Goal: Task Accomplishment & Management: Complete application form

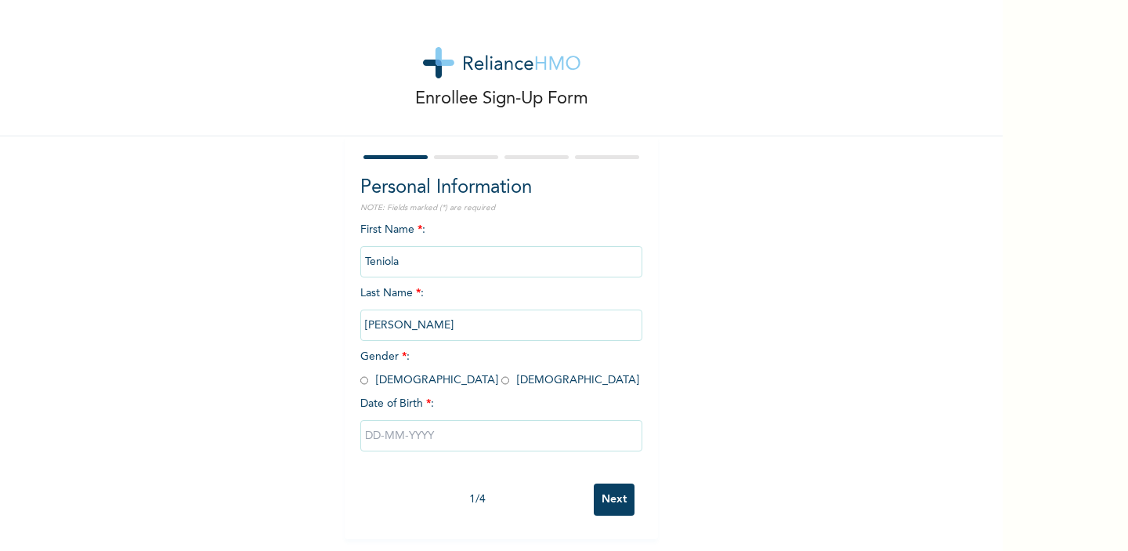
click at [501, 381] on input "radio" at bounding box center [505, 380] width 8 height 15
radio input "true"
click at [426, 436] on input "text" at bounding box center [501, 435] width 282 height 31
select select "7"
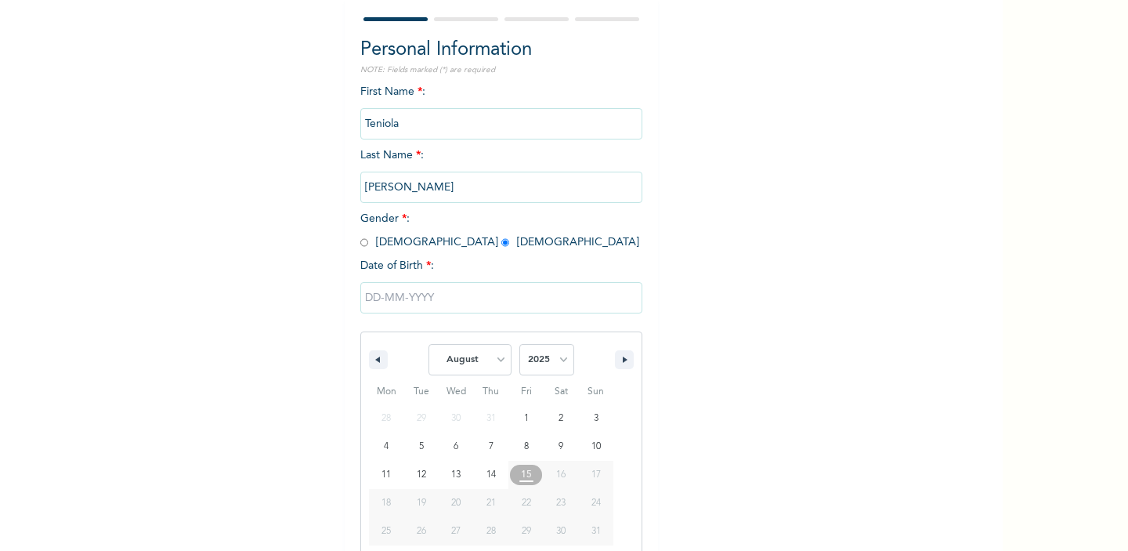
scroll to position [149, 0]
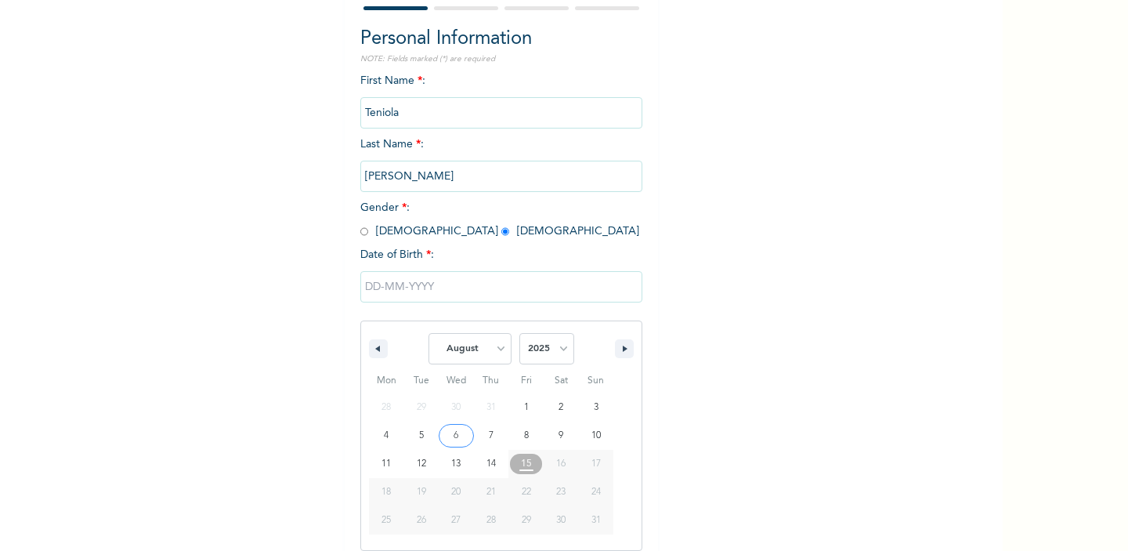
click at [574, 341] on span "January February March April May June July August September October November [D…" at bounding box center [502, 348] width 212 height 47
click at [563, 342] on select "2025 2024 2023 2022 2021 2020 2019 2018 2017 2016 2015 2014 2013 2012 2011 2010…" at bounding box center [546, 348] width 55 height 31
select select "1992"
click at [519, 333] on select "2025 2024 2023 2022 2021 2020 2019 2018 2017 2016 2015 2014 2013 2012 2011 2010…" at bounding box center [546, 348] width 55 height 31
click at [497, 351] on select "January February March April May June July August September October November De…" at bounding box center [470, 348] width 83 height 31
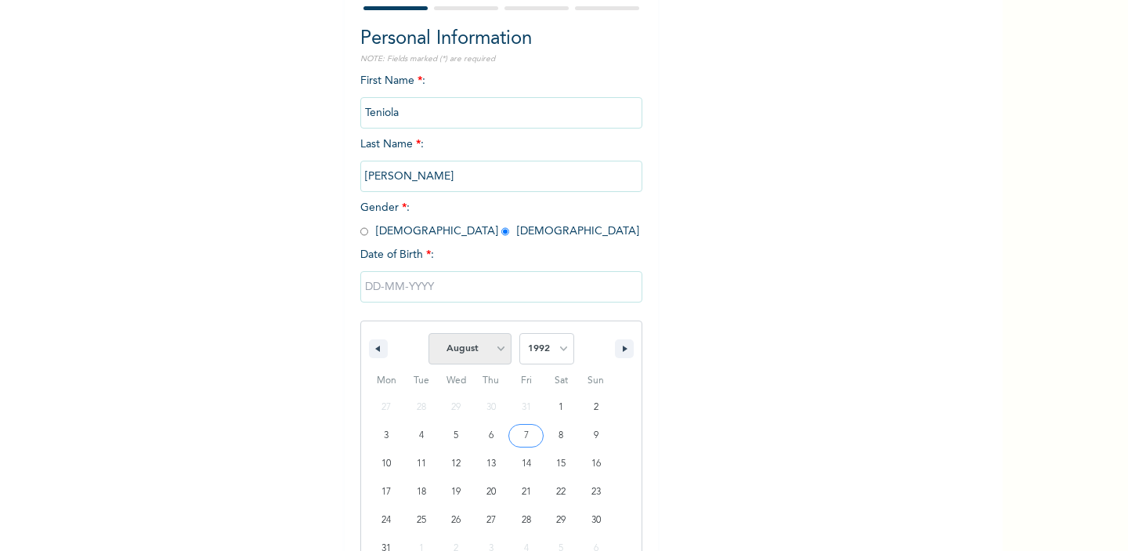
select select "4"
click at [429, 333] on select "January February March April May June July August September October November De…" at bounding box center [470, 348] width 83 height 31
type input "[DATE]"
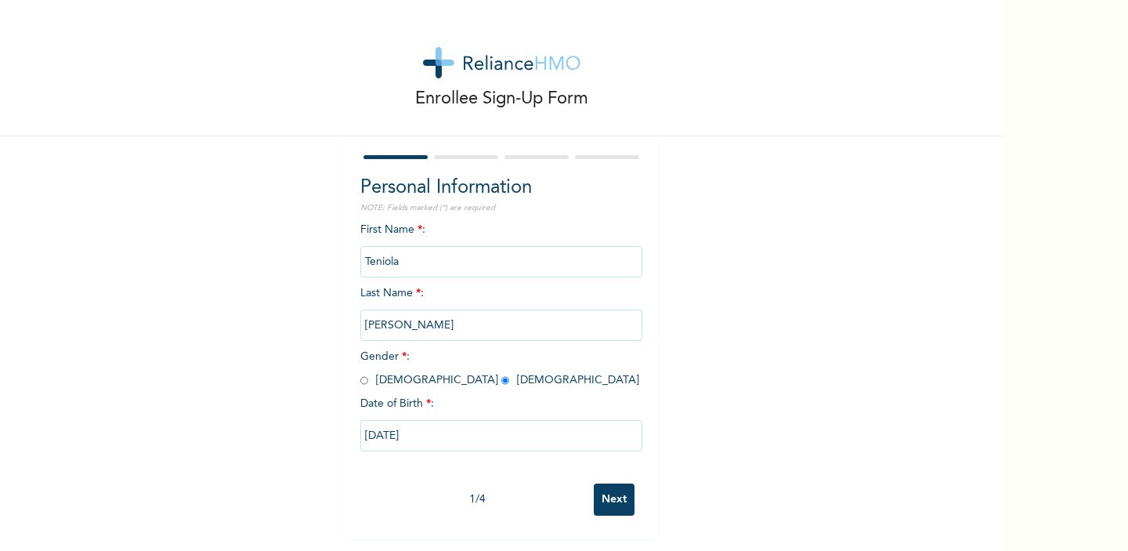
click at [610, 495] on input "Next" at bounding box center [614, 499] width 41 height 32
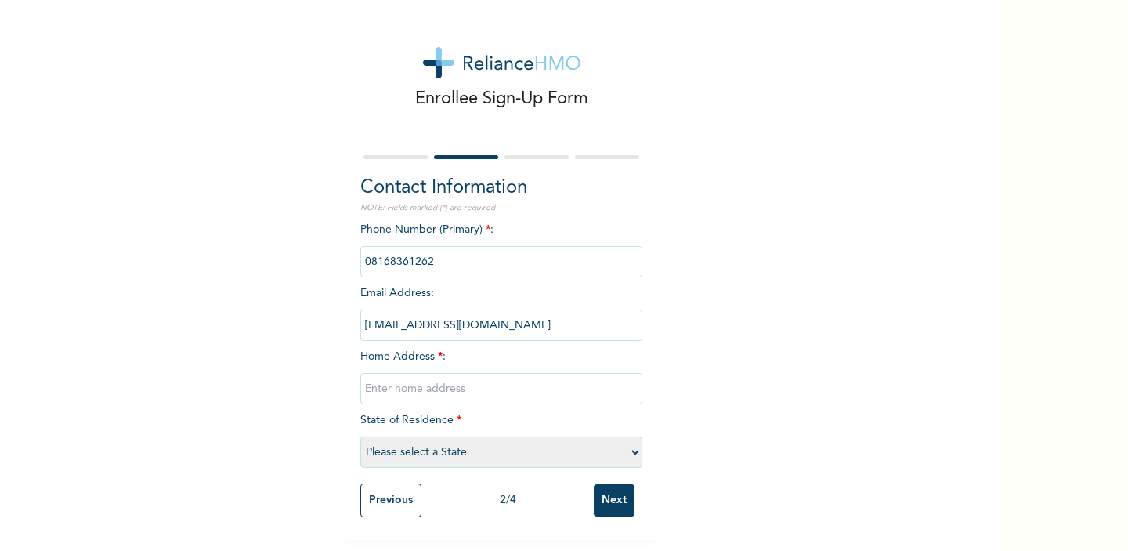
click at [532, 387] on input "text" at bounding box center [501, 388] width 282 height 31
type input "9"
type input "[GEOGRAPHIC_DATA], [GEOGRAPHIC_DATA], [GEOGRAPHIC_DATA], [GEOGRAPHIC_DATA]"
click at [477, 454] on select "Please select a State [PERSON_NAME] (FCT) [PERSON_NAME] Ibom [GEOGRAPHIC_DATA] …" at bounding box center [501, 451] width 282 height 31
select select "25"
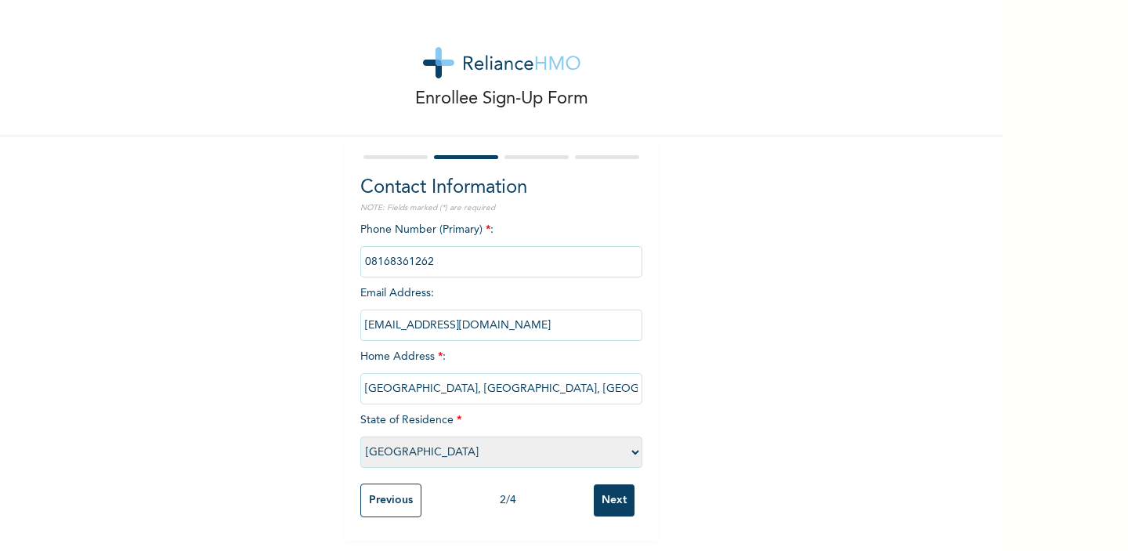
click at [360, 436] on select "Please select a State [PERSON_NAME] (FCT) [PERSON_NAME] Ibom [GEOGRAPHIC_DATA] …" at bounding box center [501, 451] width 282 height 31
click at [620, 493] on input "Next" at bounding box center [614, 500] width 41 height 32
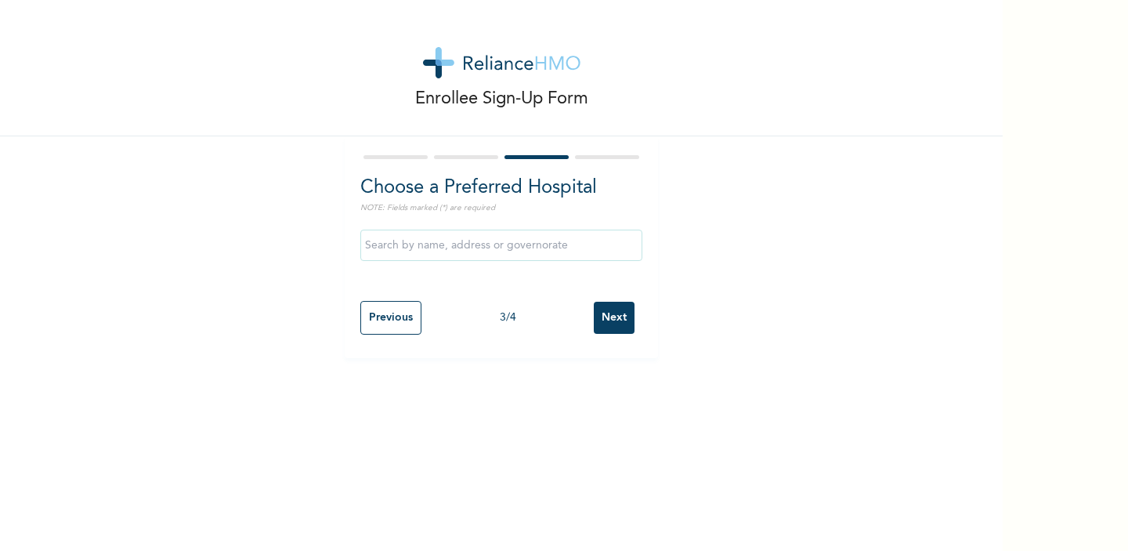
click at [565, 244] on input "text" at bounding box center [501, 245] width 282 height 31
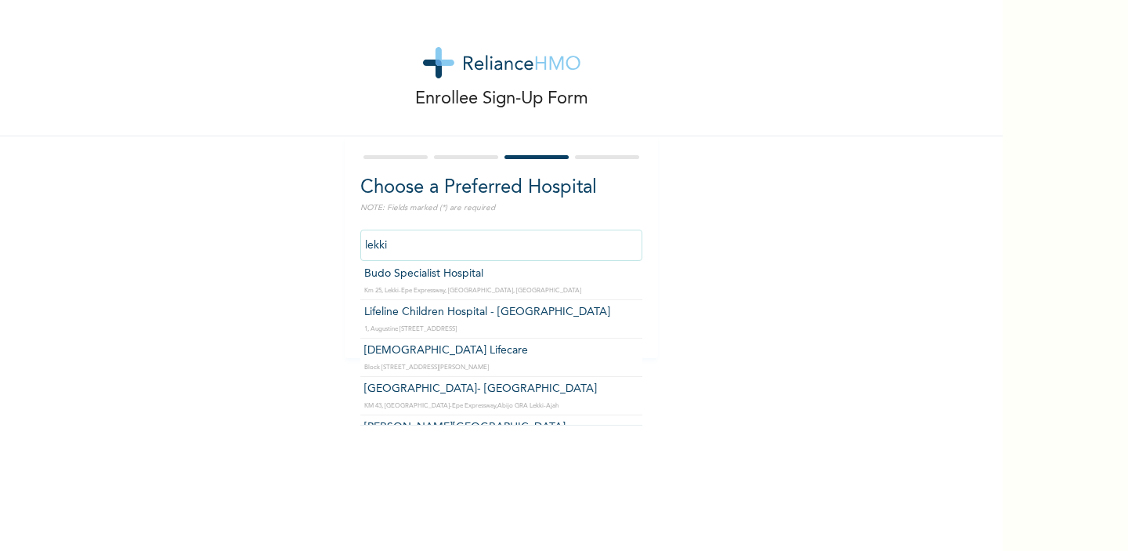
scroll to position [48, 0]
type input "[DEMOGRAPHIC_DATA] Lifecare"
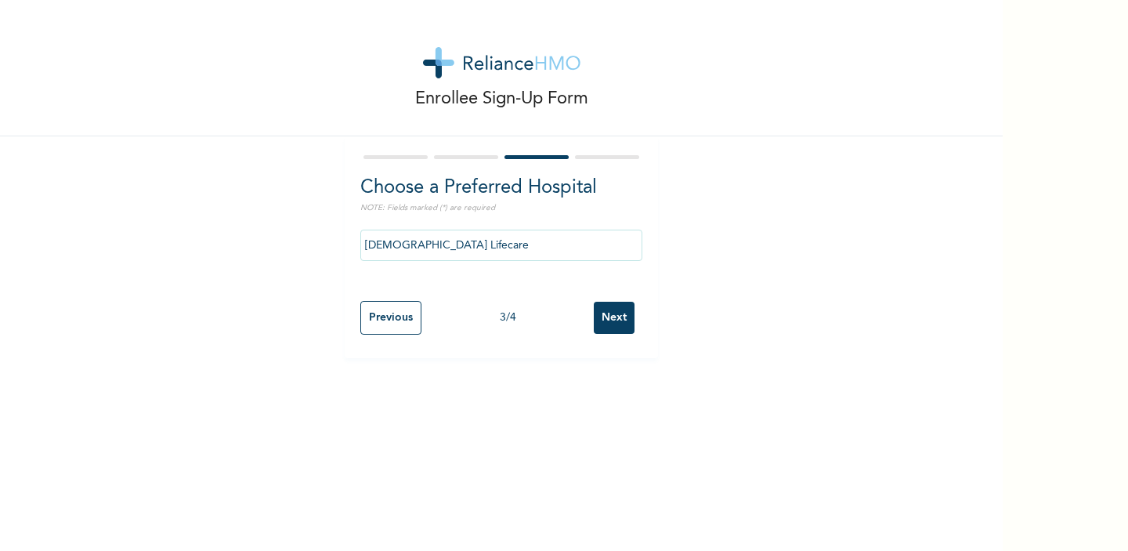
click at [609, 322] on input "Next" at bounding box center [614, 318] width 41 height 32
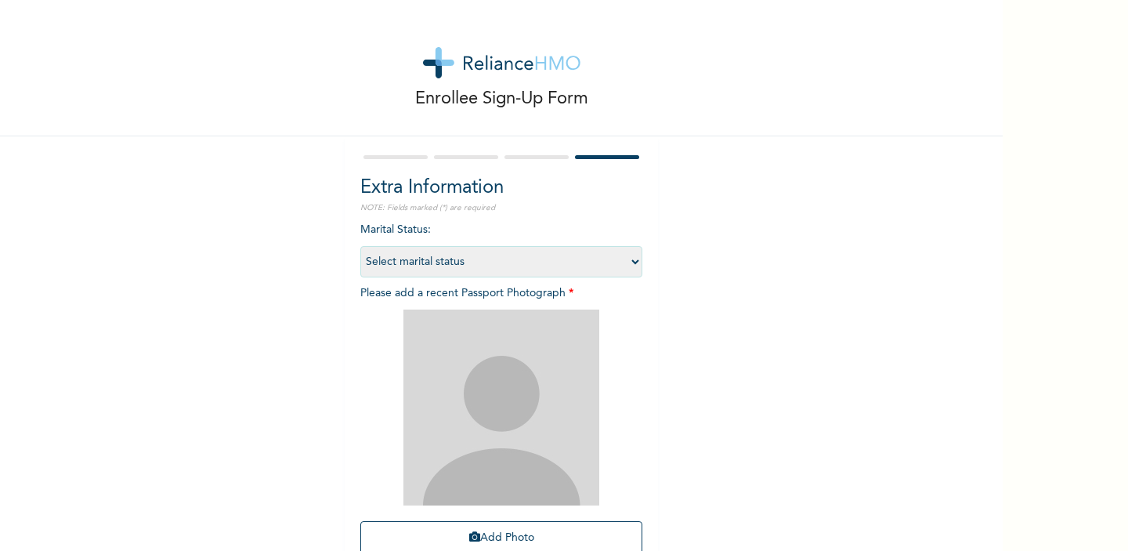
click at [593, 269] on select "Select marital status [DEMOGRAPHIC_DATA] Married [DEMOGRAPHIC_DATA] Widow/[DEMO…" at bounding box center [501, 261] width 282 height 31
select select "2"
click at [360, 246] on select "Select marital status [DEMOGRAPHIC_DATA] Married [DEMOGRAPHIC_DATA] Widow/[DEMO…" at bounding box center [501, 261] width 282 height 31
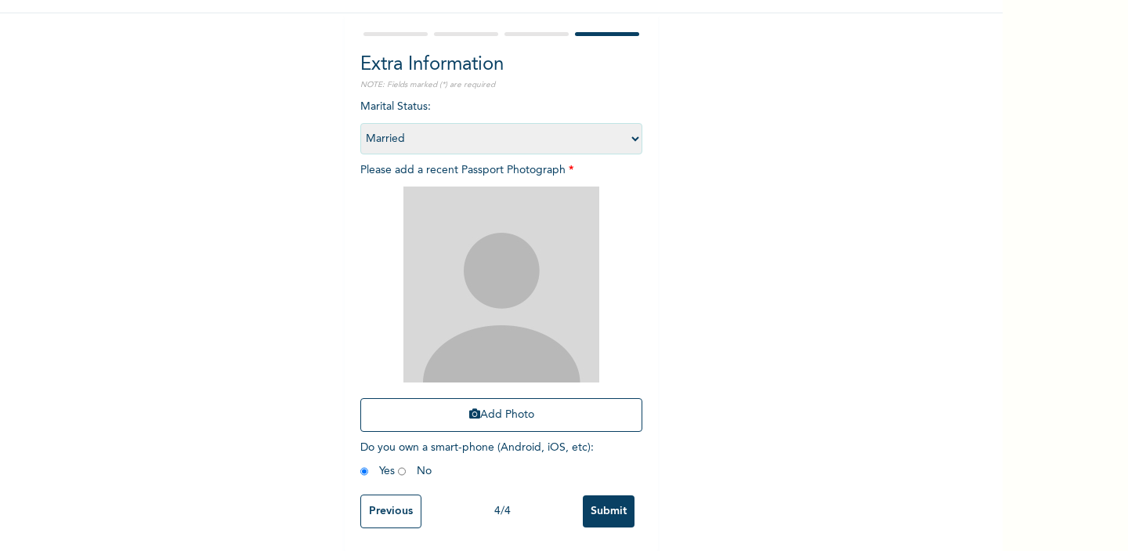
scroll to position [125, 0]
click at [512, 418] on button "Add Photo" at bounding box center [501, 414] width 282 height 34
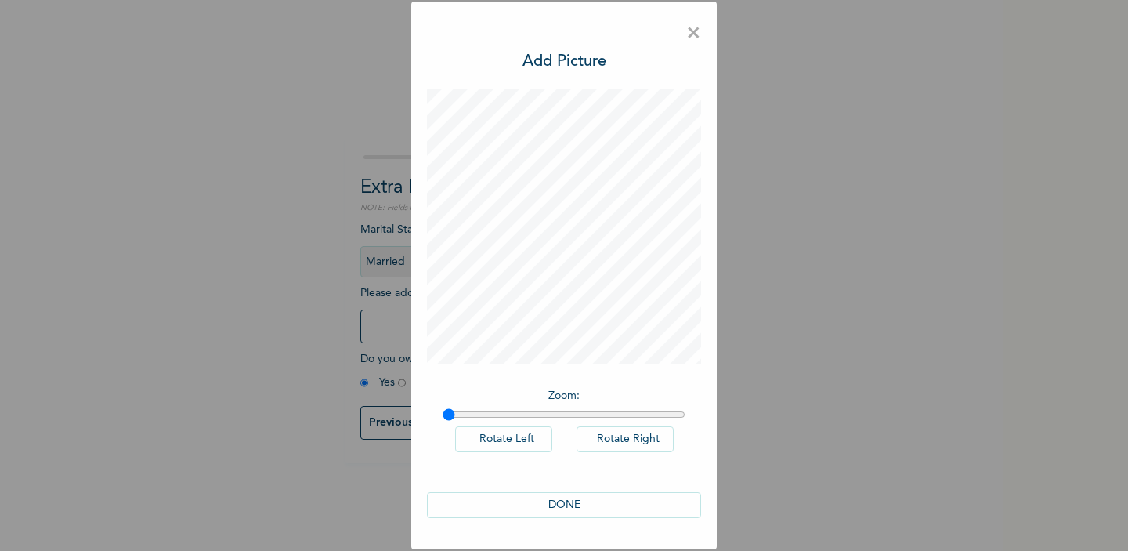
click at [597, 511] on button "DONE" at bounding box center [564, 505] width 274 height 26
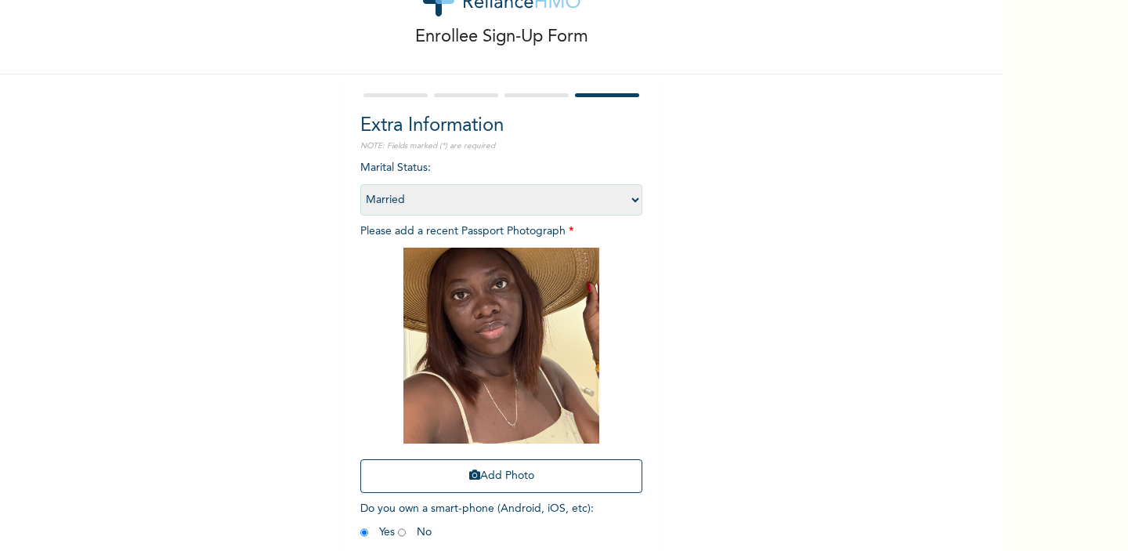
scroll to position [125, 0]
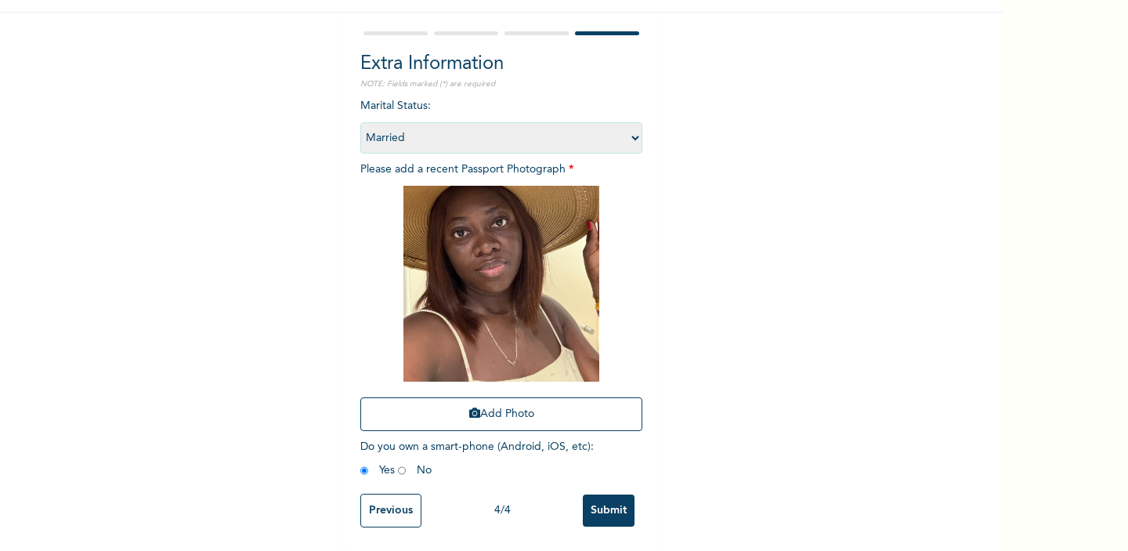
click at [602, 514] on input "Submit" at bounding box center [609, 510] width 52 height 32
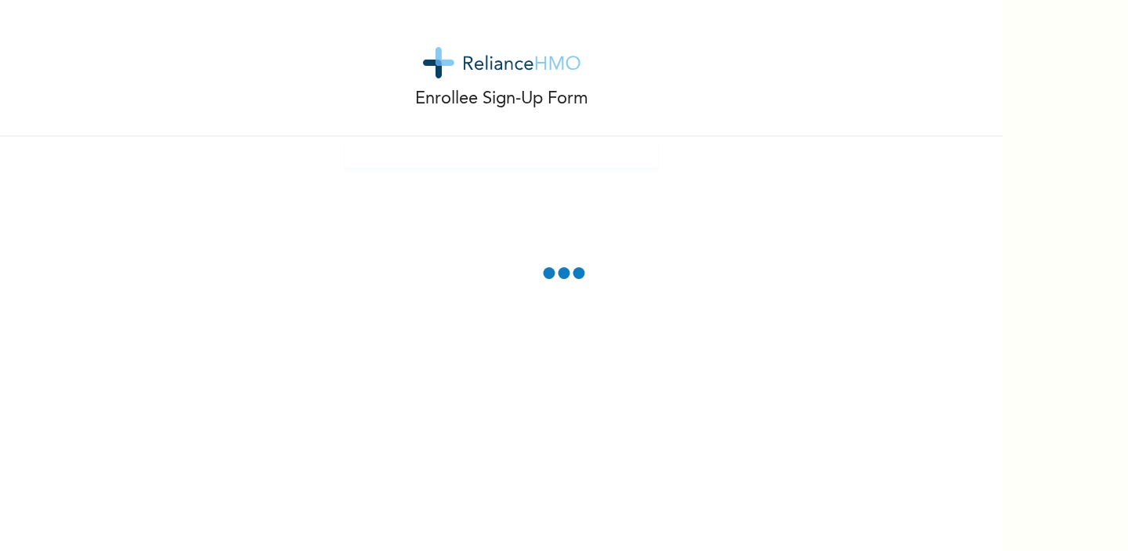
scroll to position [0, 0]
